Goal: Navigation & Orientation: Find specific page/section

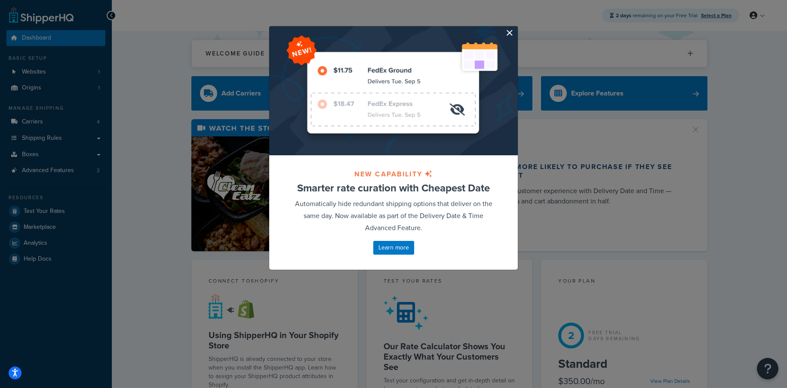
click at [515, 28] on button "button" at bounding box center [516, 27] width 2 height 2
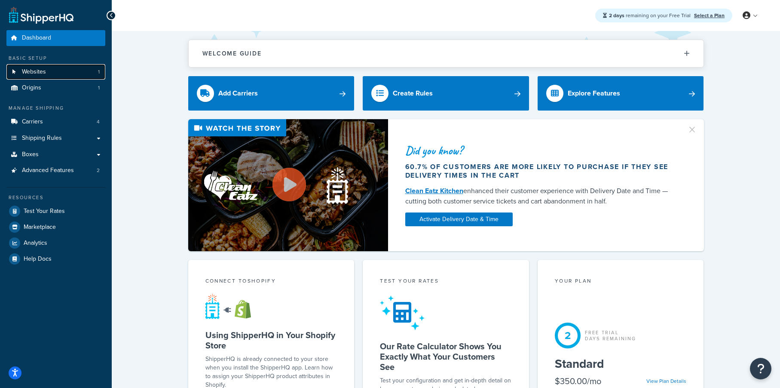
click at [46, 71] on span "Websites" at bounding box center [34, 71] width 24 height 7
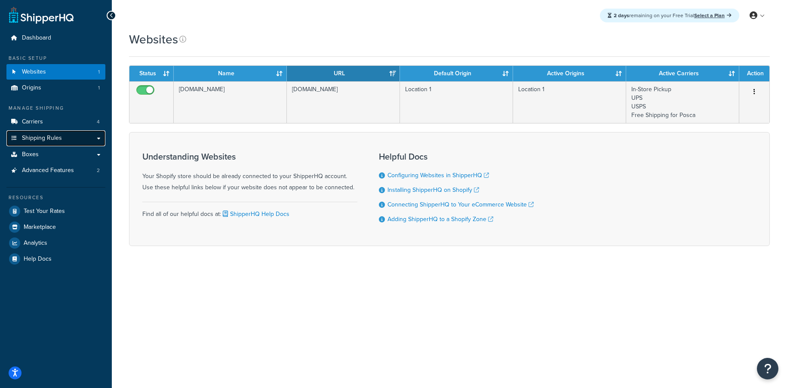
click at [67, 137] on link "Shipping Rules" at bounding box center [55, 138] width 99 height 16
